Goal: Information Seeking & Learning: Compare options

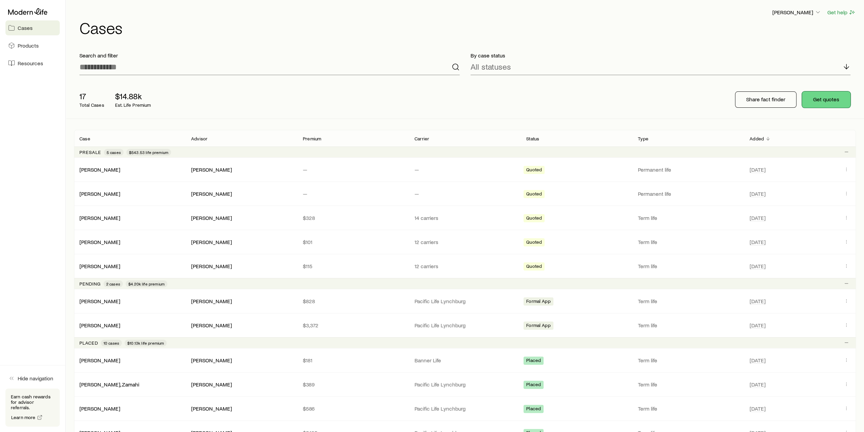
click at [822, 102] on button "Get quotes" at bounding box center [826, 99] width 49 height 16
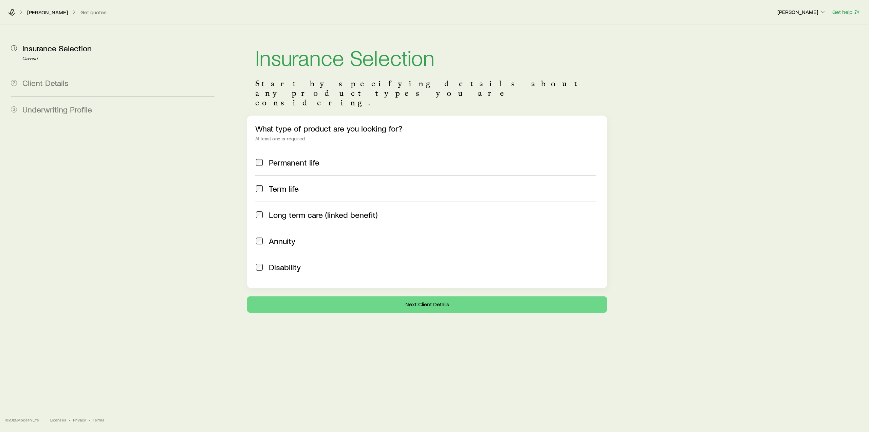
click at [278, 184] on span "Term life" at bounding box center [284, 189] width 30 height 10
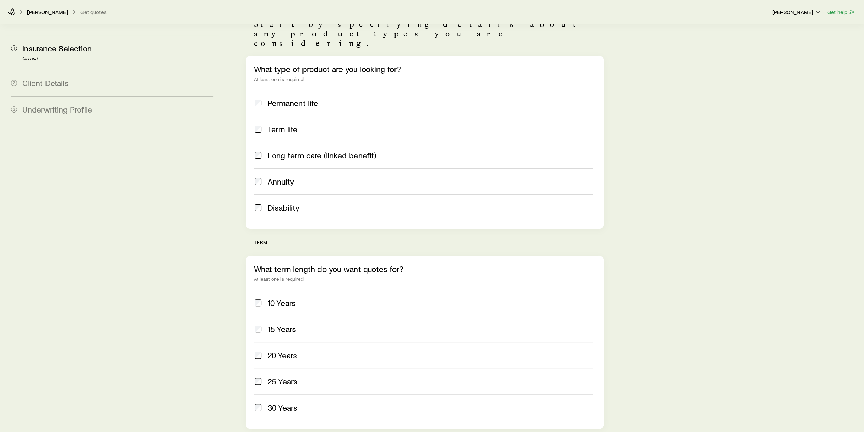
scroll to position [102, 0]
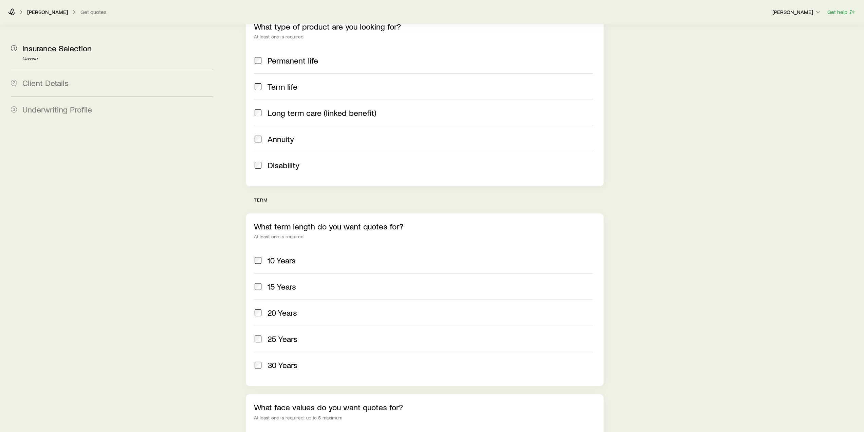
click at [283, 247] on label "10 Years" at bounding box center [423, 260] width 339 height 26
click at [285, 308] on span "20 Years" at bounding box center [283, 313] width 30 height 10
click at [294, 360] on span "30 Years" at bounding box center [283, 365] width 30 height 10
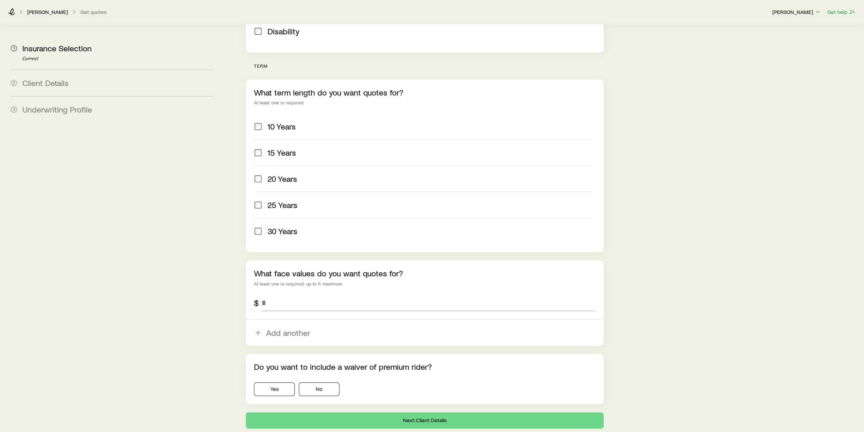
scroll to position [238, 0]
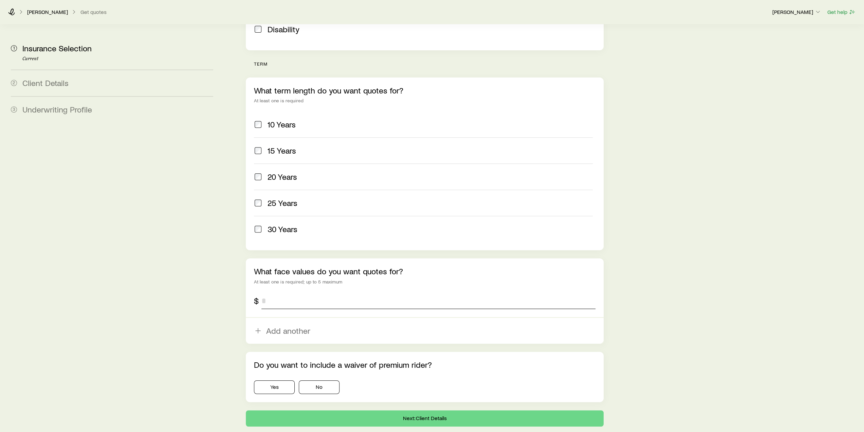
click at [287, 292] on input "tel" at bounding box center [429, 300] width 334 height 16
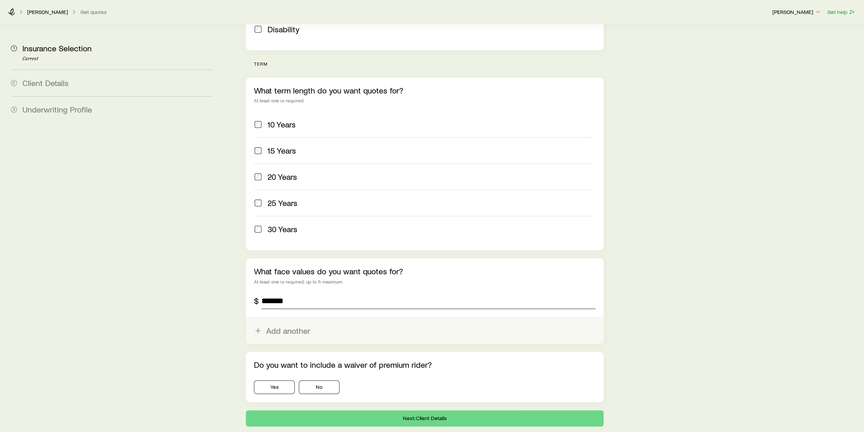
type input "*******"
click at [287, 318] on button "Add another" at bounding box center [425, 331] width 358 height 26
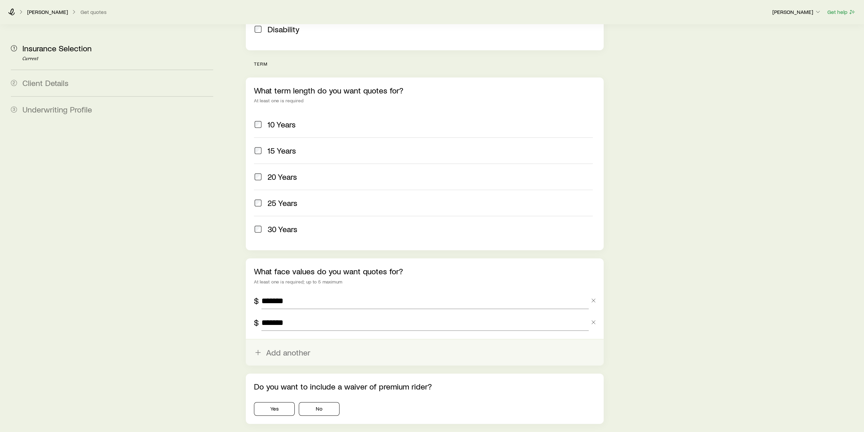
type input "*******"
click at [291, 339] on button "Add another" at bounding box center [425, 352] width 358 height 26
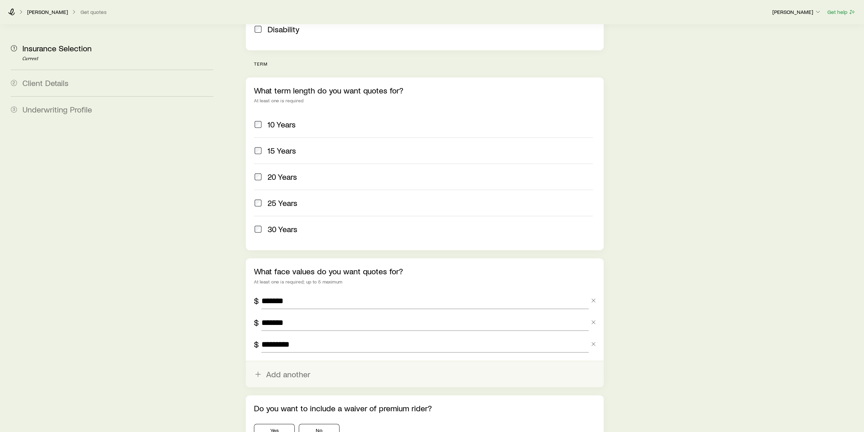
scroll to position [302, 0]
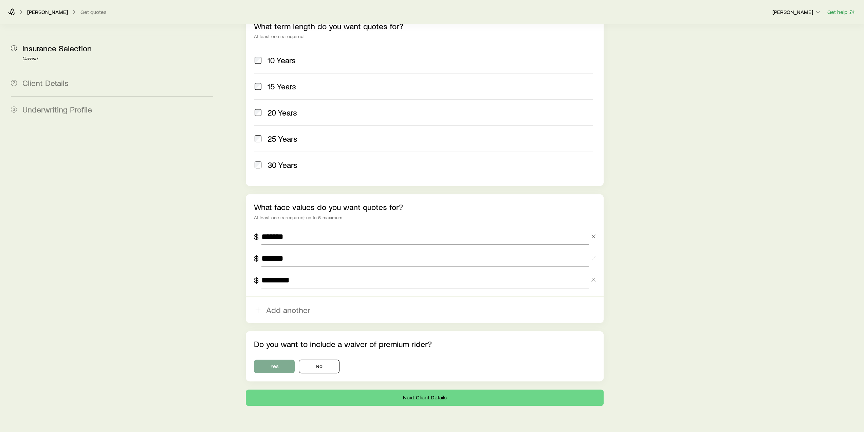
type input "*********"
click at [285, 359] on button "Yes" at bounding box center [274, 366] width 41 height 14
click at [452, 389] on button "Next: Client Details" at bounding box center [425, 397] width 358 height 16
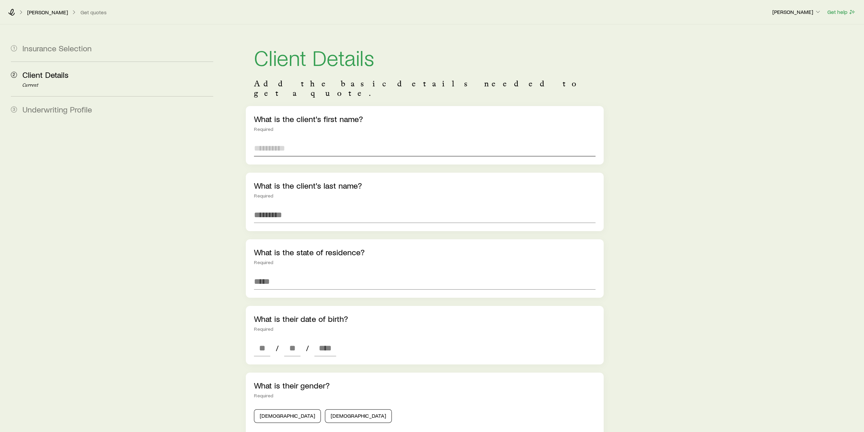
click at [314, 144] on input "text" at bounding box center [424, 148] width 341 height 16
type input "****"
type input "*********"
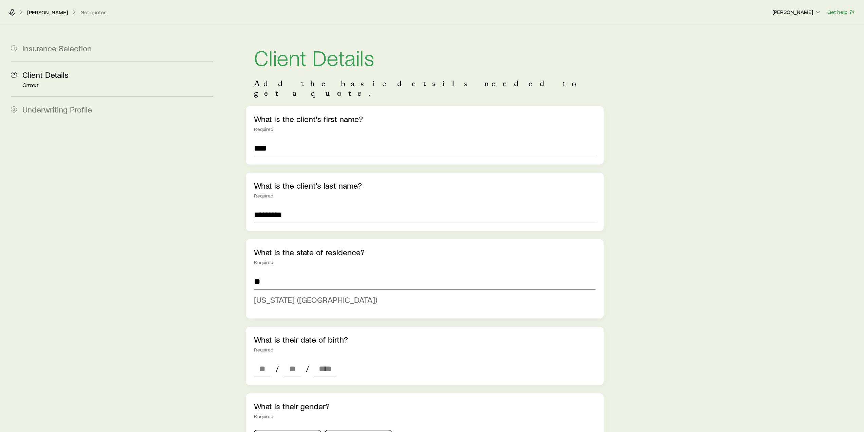
click at [278, 294] on span "[US_STATE] ([GEOGRAPHIC_DATA])" at bounding box center [315, 299] width 123 height 10
type input "**********"
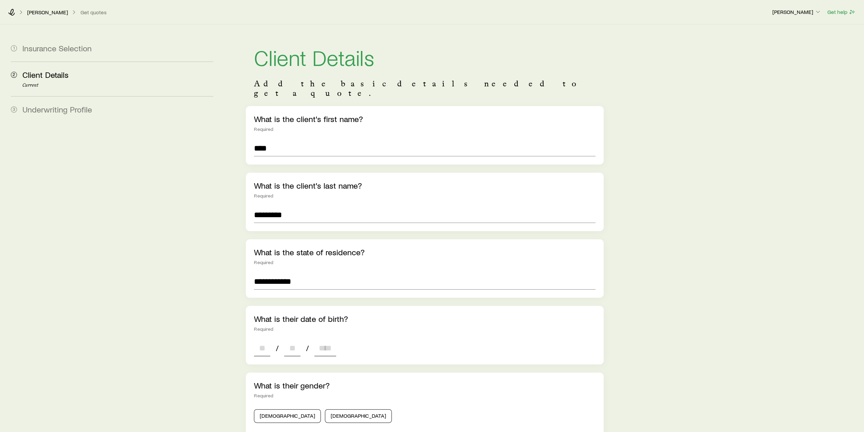
click at [267, 340] on input at bounding box center [262, 348] width 16 height 16
type input "**"
type input "****"
type input "*"
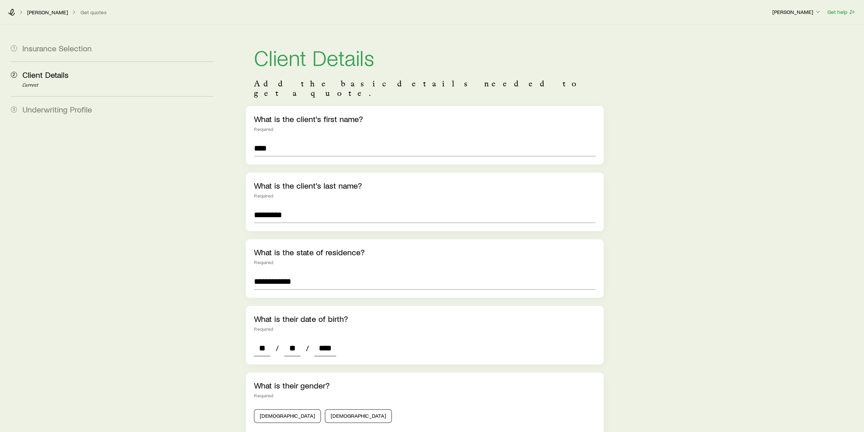
type input "*"
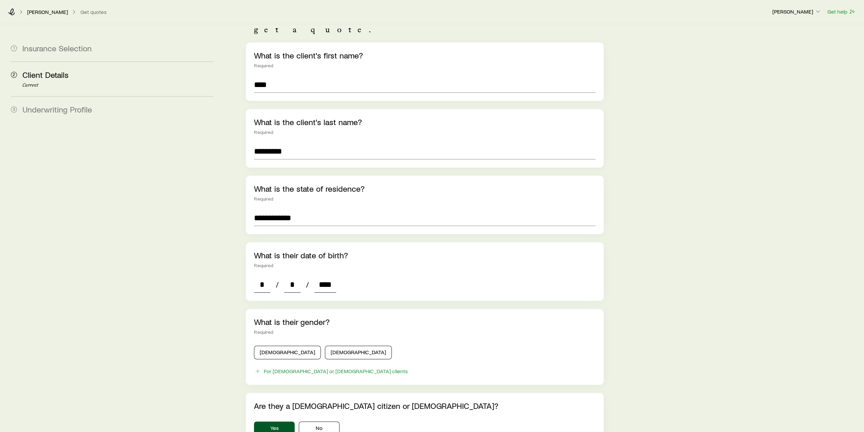
scroll to position [102, 0]
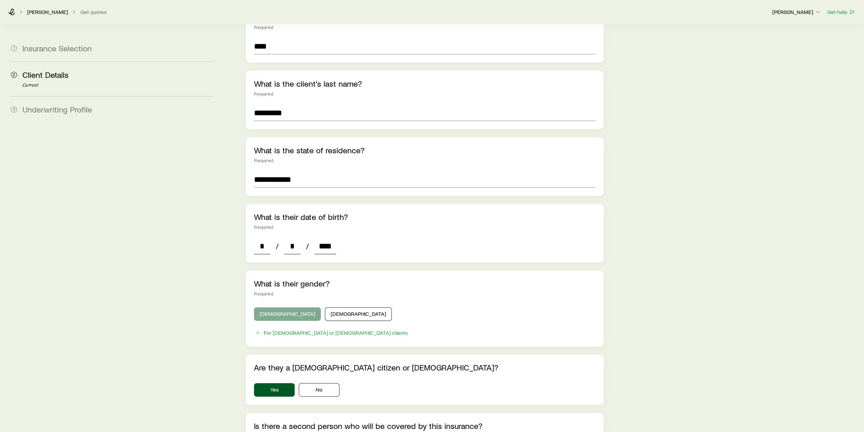
type input "****"
click at [278, 307] on button "[DEMOGRAPHIC_DATA]" at bounding box center [287, 314] width 67 height 14
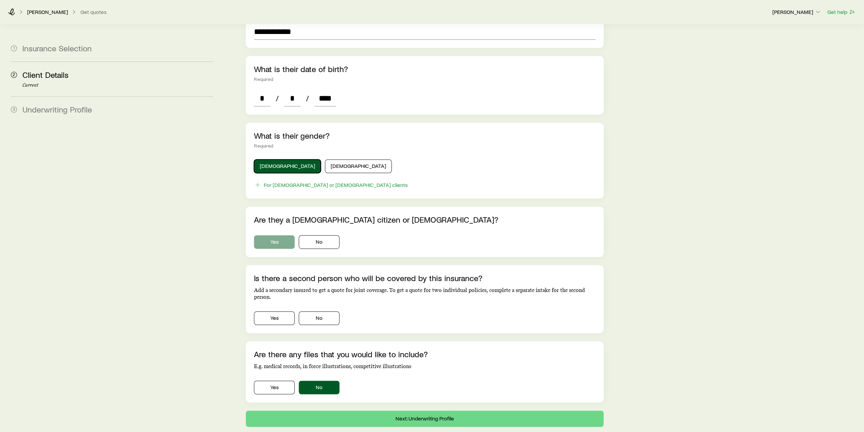
scroll to position [281, 0]
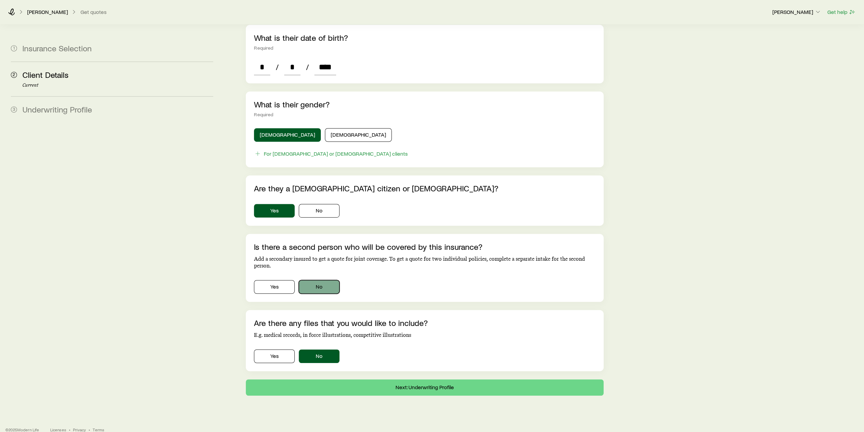
click at [323, 280] on button "No" at bounding box center [319, 287] width 41 height 14
click at [422, 379] on button "Next: Underwriting Profile" at bounding box center [425, 387] width 358 height 16
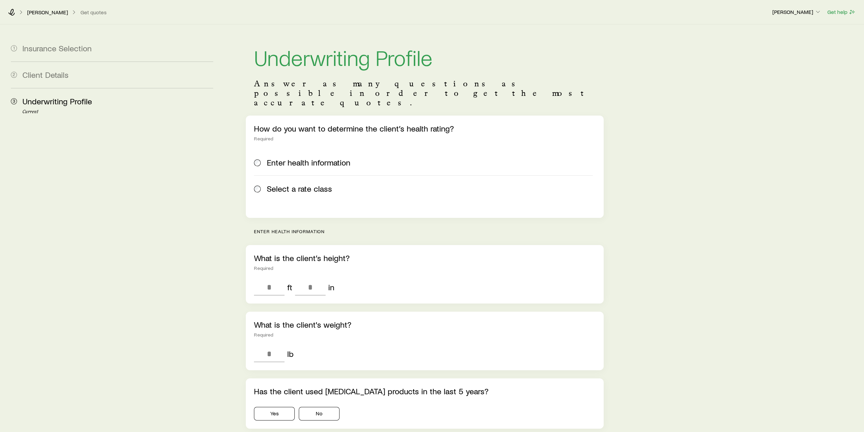
click at [283, 184] on span "Select a rate class" at bounding box center [299, 189] width 65 height 10
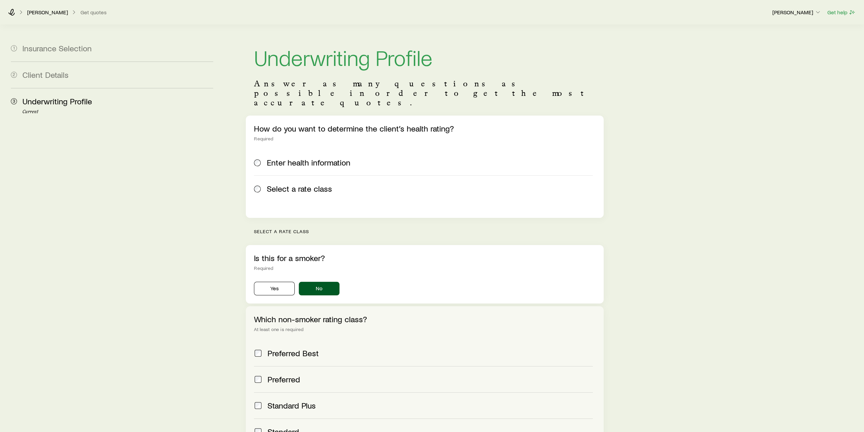
scroll to position [90, 0]
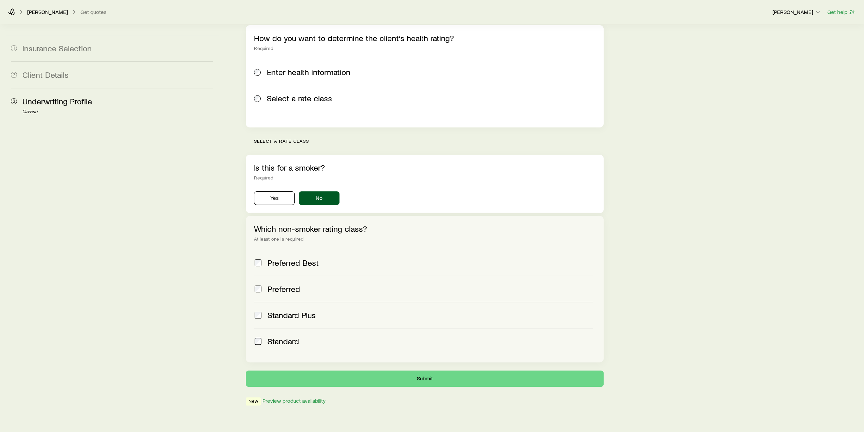
click at [279, 310] on span "Standard Plus" at bounding box center [292, 315] width 48 height 10
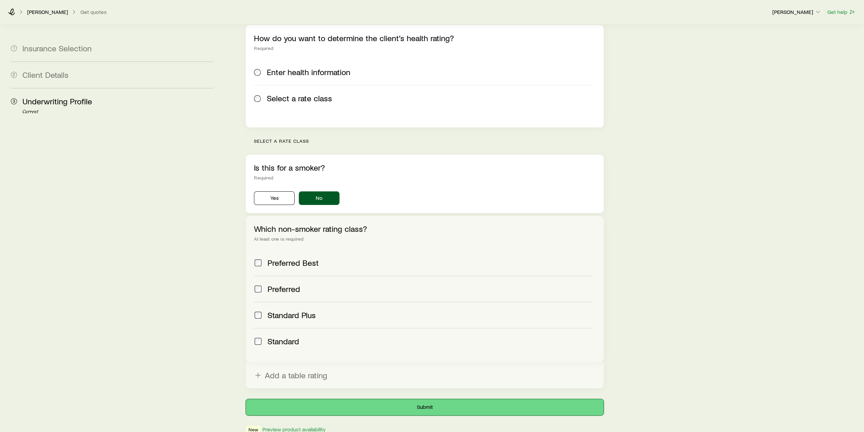
click at [416, 399] on button "Submit" at bounding box center [425, 407] width 358 height 16
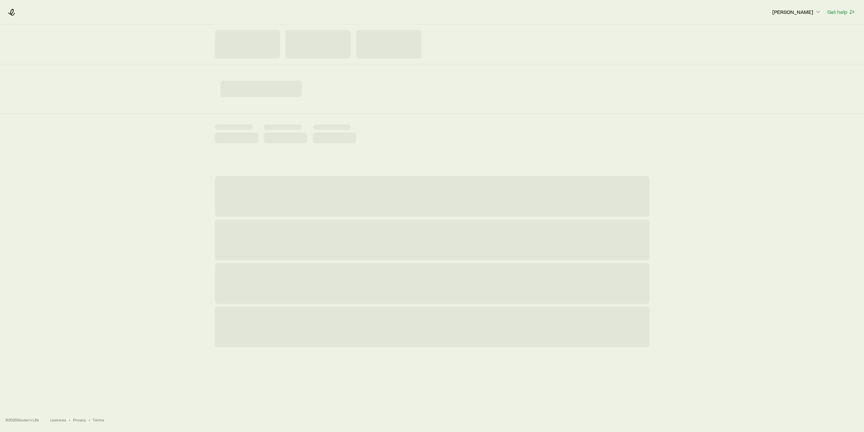
scroll to position [0, 0]
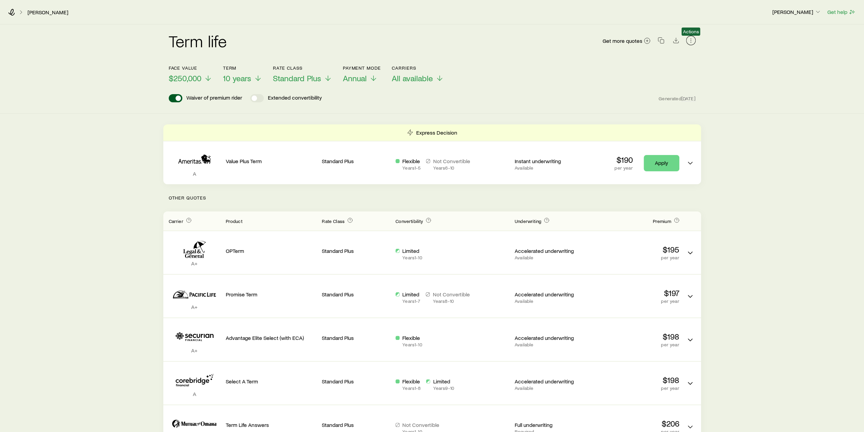
click at [690, 41] on icon "button" at bounding box center [691, 40] width 7 height 7
click at [679, 41] on icon "Download CSV" at bounding box center [676, 40] width 7 height 7
click at [663, 42] on icon "button" at bounding box center [661, 40] width 7 height 7
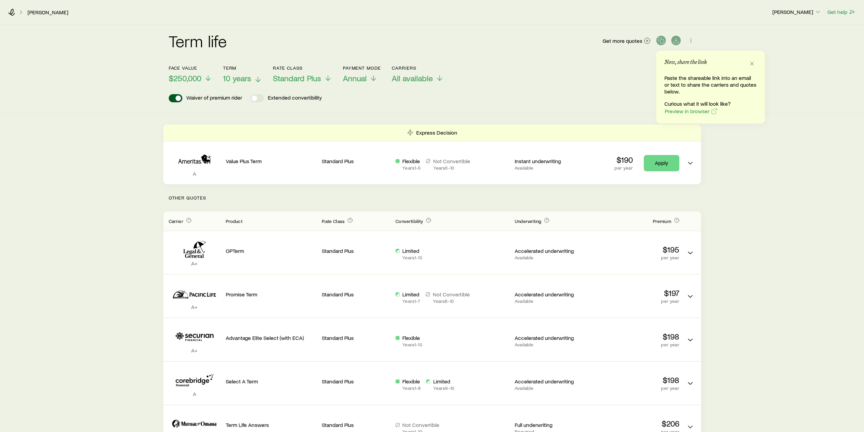
click at [248, 81] on span "10 years" at bounding box center [237, 78] width 28 height 10
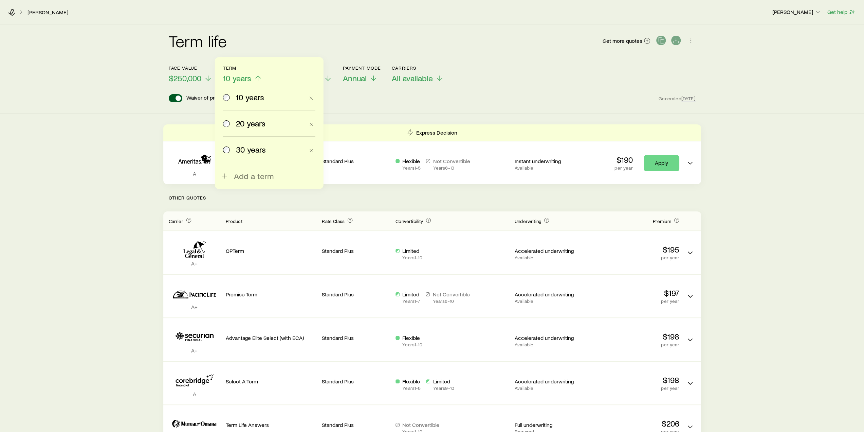
click at [249, 123] on span "20 years" at bounding box center [251, 124] width 30 height 10
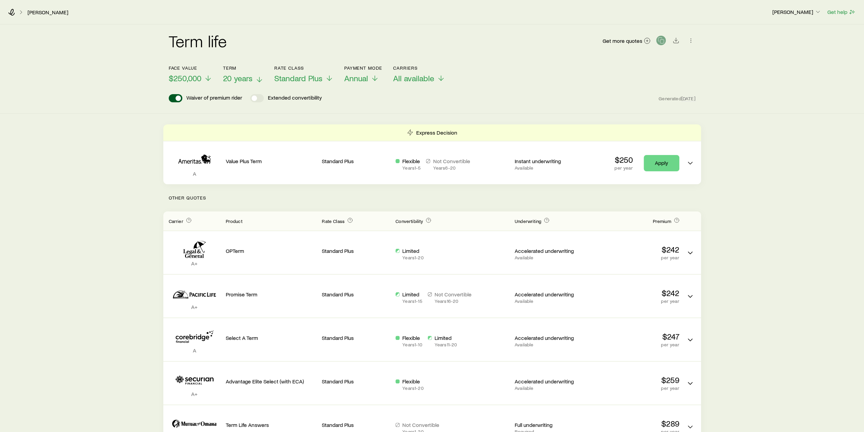
click at [243, 76] on span "20 years" at bounding box center [238, 78] width 30 height 10
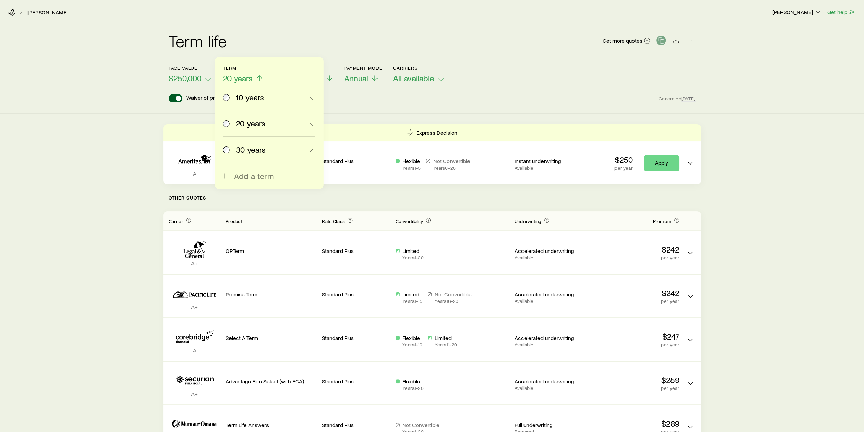
click at [252, 147] on span "30 years" at bounding box center [251, 150] width 30 height 10
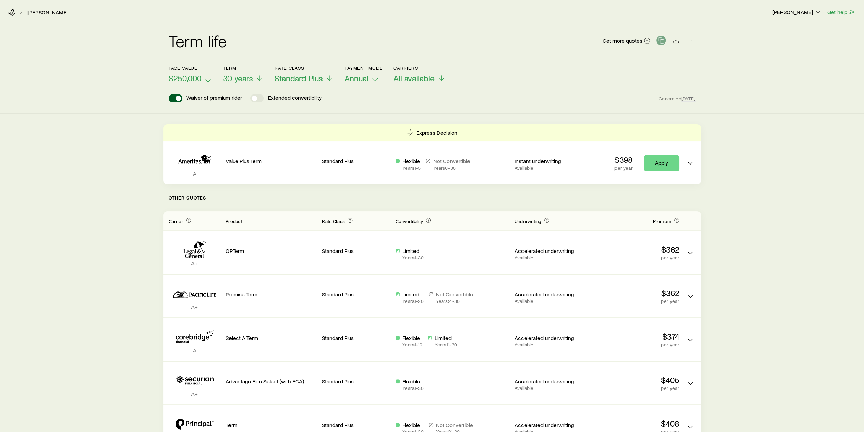
click at [185, 80] on span "$250,000" at bounding box center [185, 78] width 33 height 10
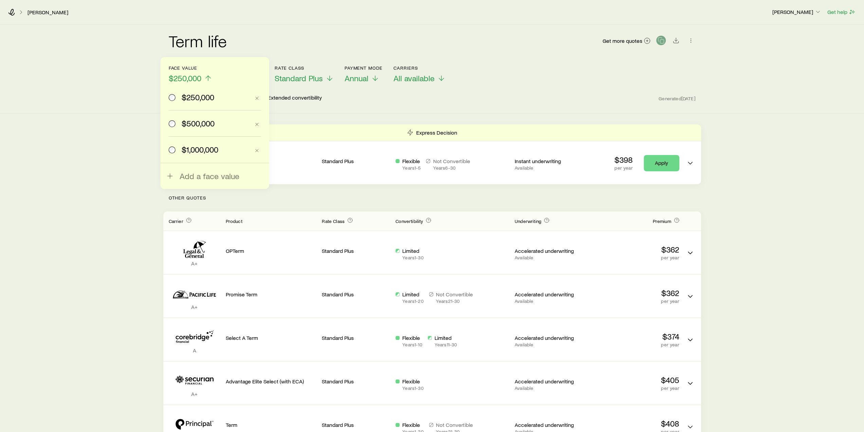
click at [197, 121] on span "$500,000" at bounding box center [198, 124] width 33 height 10
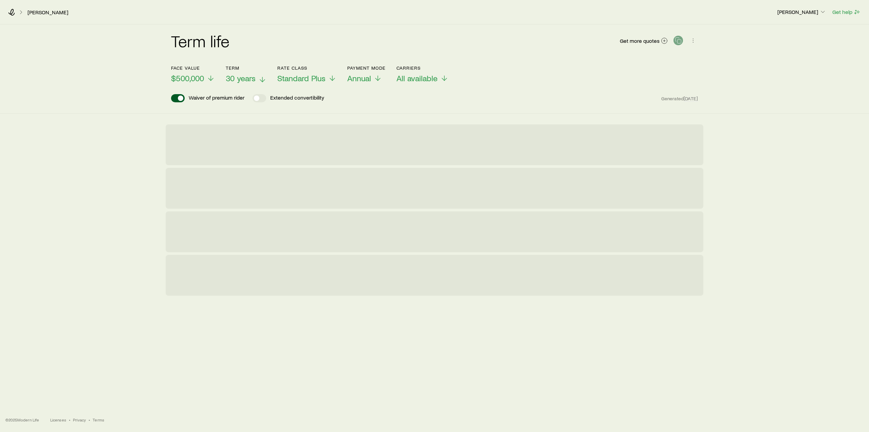
click at [264, 71] on button "Term 30 years" at bounding box center [246, 74] width 41 height 18
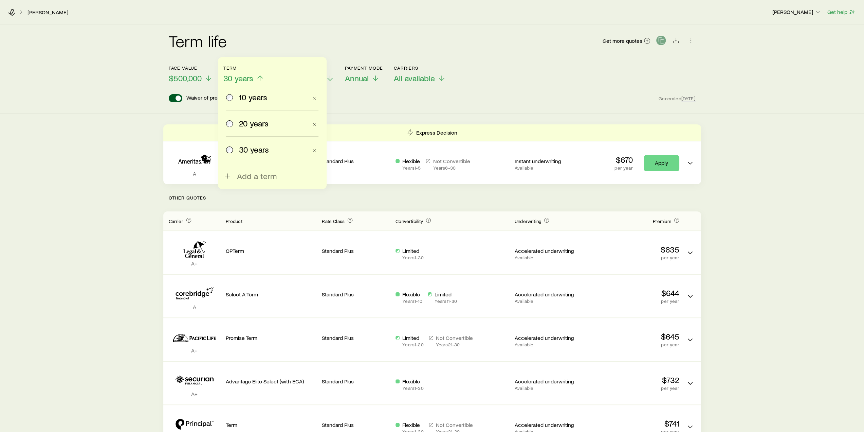
click at [251, 101] on span "10 years" at bounding box center [253, 97] width 28 height 10
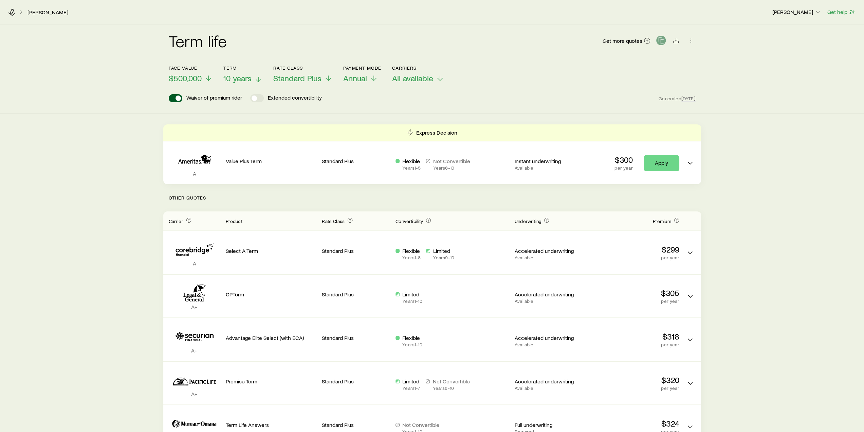
click at [242, 81] on span "10 years" at bounding box center [237, 78] width 28 height 10
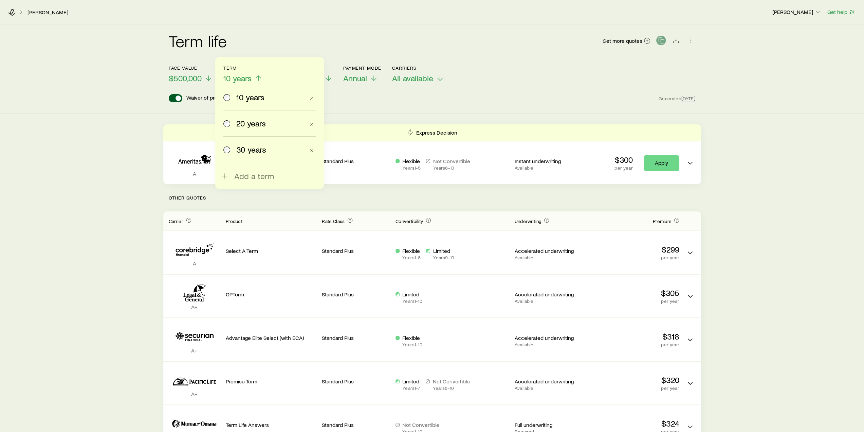
click at [253, 123] on span "20 years" at bounding box center [251, 124] width 30 height 10
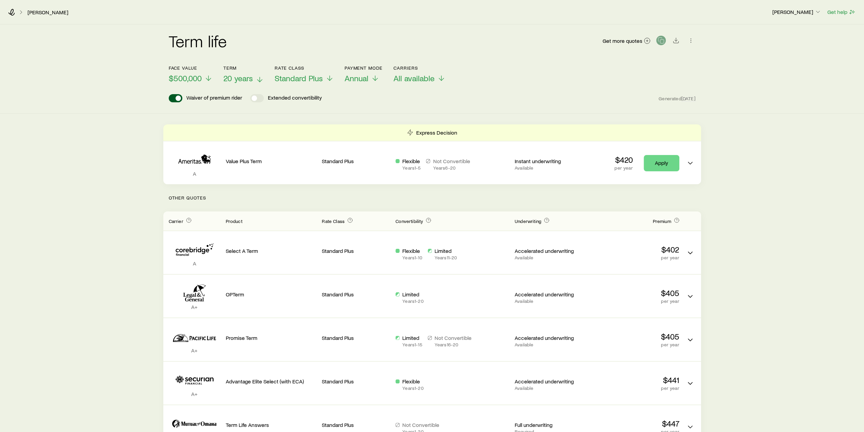
click at [246, 79] on span "20 years" at bounding box center [238, 78] width 30 height 10
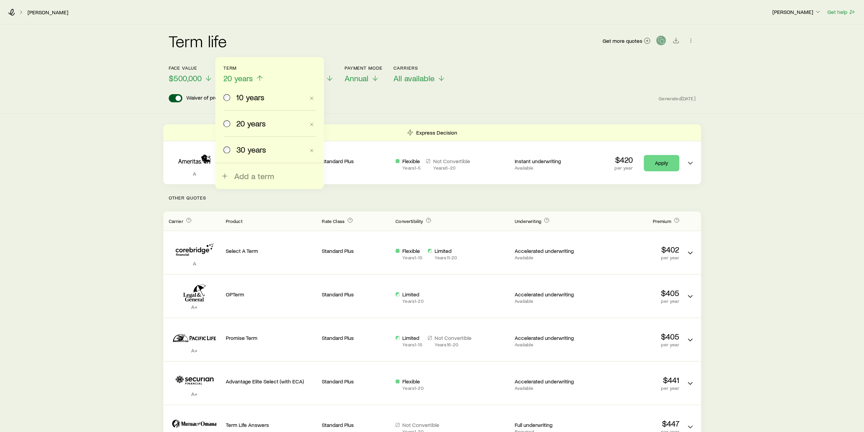
click at [257, 144] on label "30 years" at bounding box center [264, 150] width 82 height 26
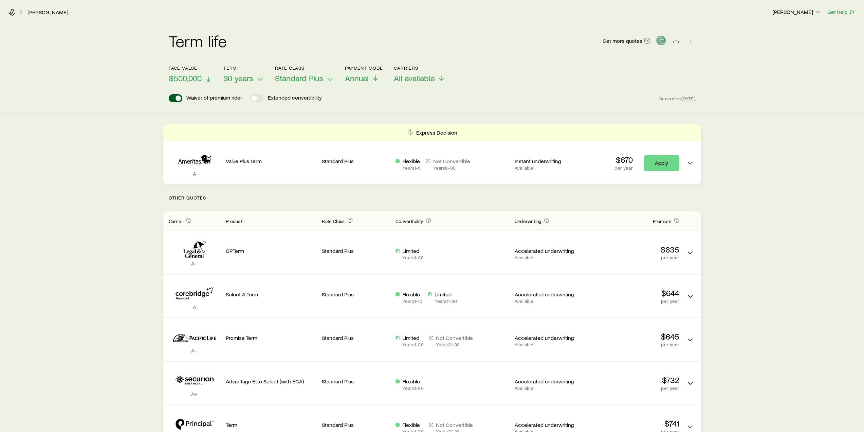
click at [182, 74] on button "Face value $500,000" at bounding box center [191, 74] width 44 height 18
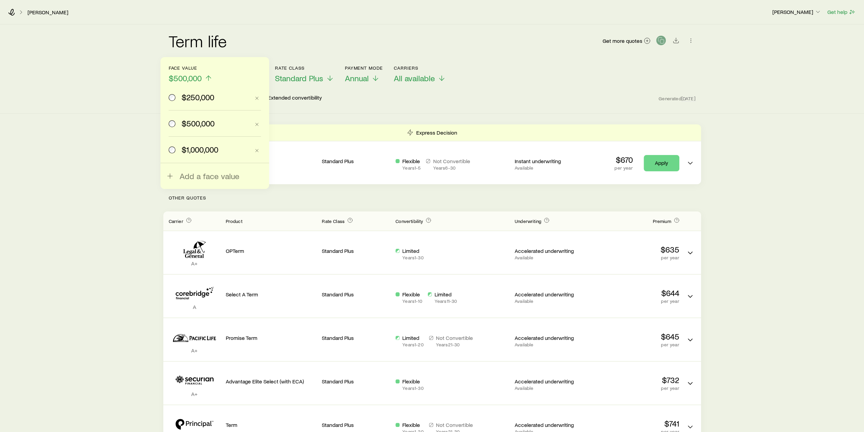
click at [204, 145] on span "$1,000,000" at bounding box center [200, 150] width 37 height 10
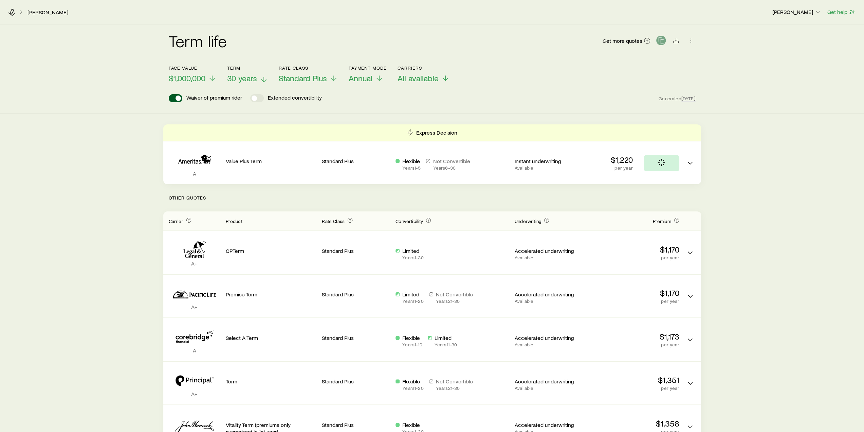
click at [248, 78] on span "30 years" at bounding box center [242, 78] width 30 height 10
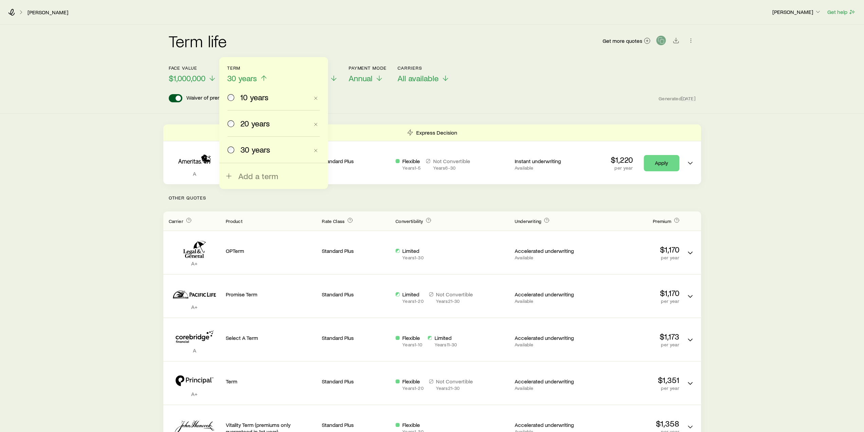
click at [254, 97] on span "10 years" at bounding box center [254, 97] width 28 height 10
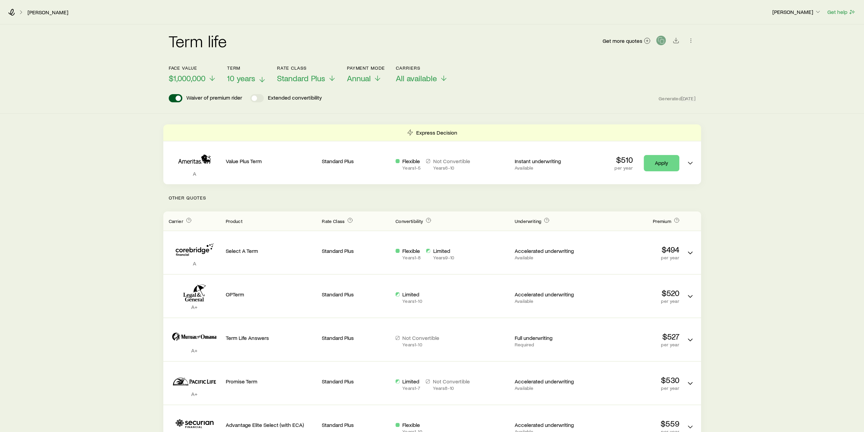
drag, startPoint x: 259, startPoint y: 76, endPoint x: 257, endPoint y: 80, distance: 4.0
click at [259, 76] on icon at bounding box center [262, 79] width 8 height 8
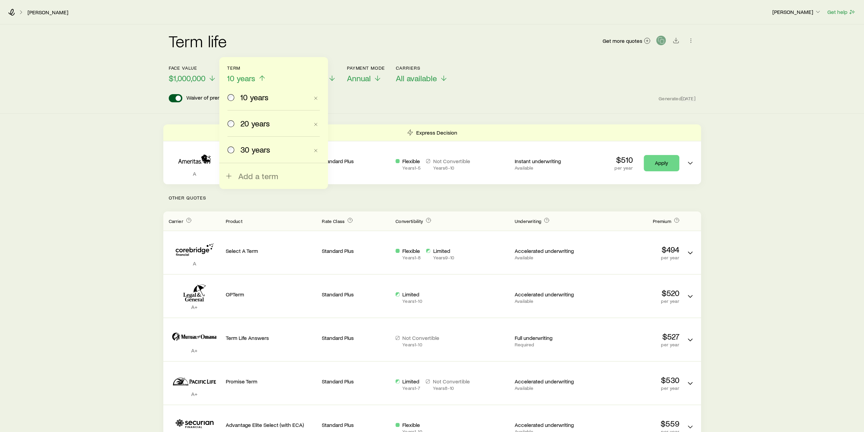
click at [257, 121] on span "20 years" at bounding box center [255, 124] width 30 height 10
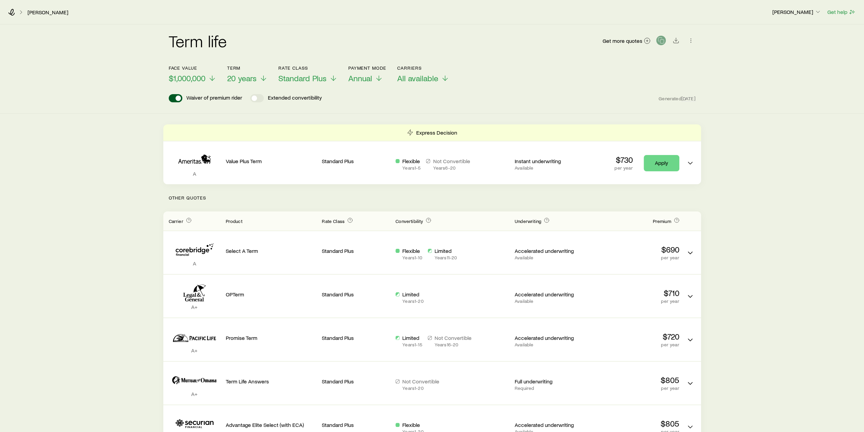
drag, startPoint x: 227, startPoint y: 78, endPoint x: 240, endPoint y: 84, distance: 14.4
click at [227, 78] on div "Face value $1,000,000 Term 20 years Rate Class Standard Plus Payment Mode Annua…" at bounding box center [432, 70] width 527 height 26
click at [245, 71] on button "Term 20 years" at bounding box center [247, 74] width 40 height 18
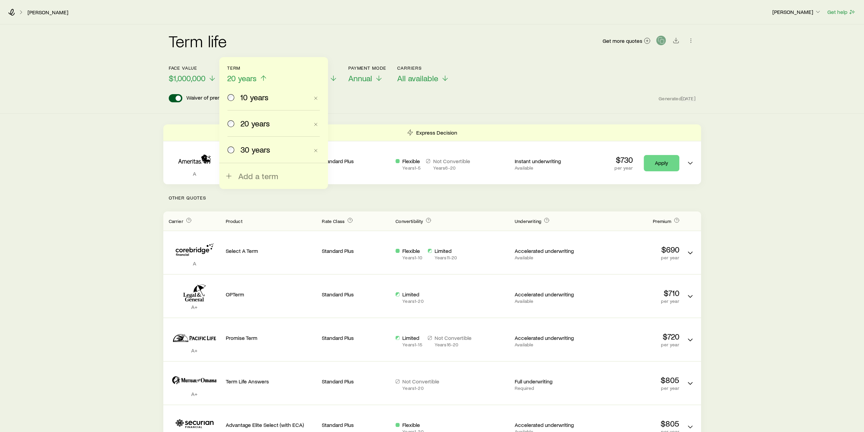
click at [256, 151] on span "30 years" at bounding box center [255, 150] width 30 height 10
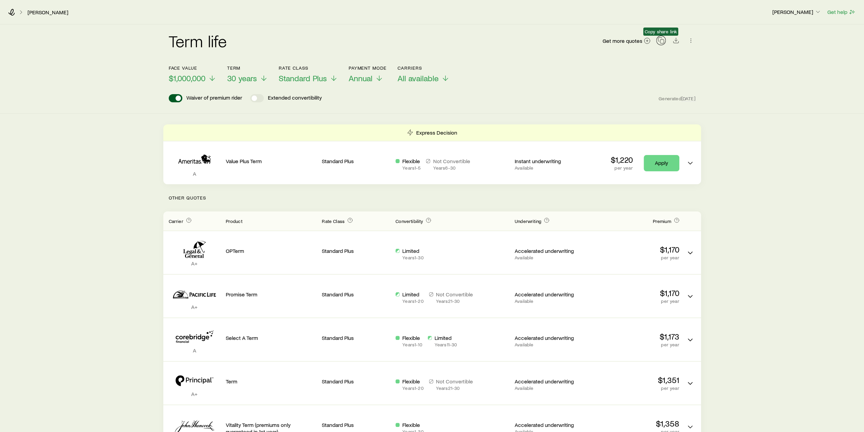
click at [664, 41] on rect "button" at bounding box center [662, 42] width 4 height 4
